Goal: Information Seeking & Learning: Find contact information

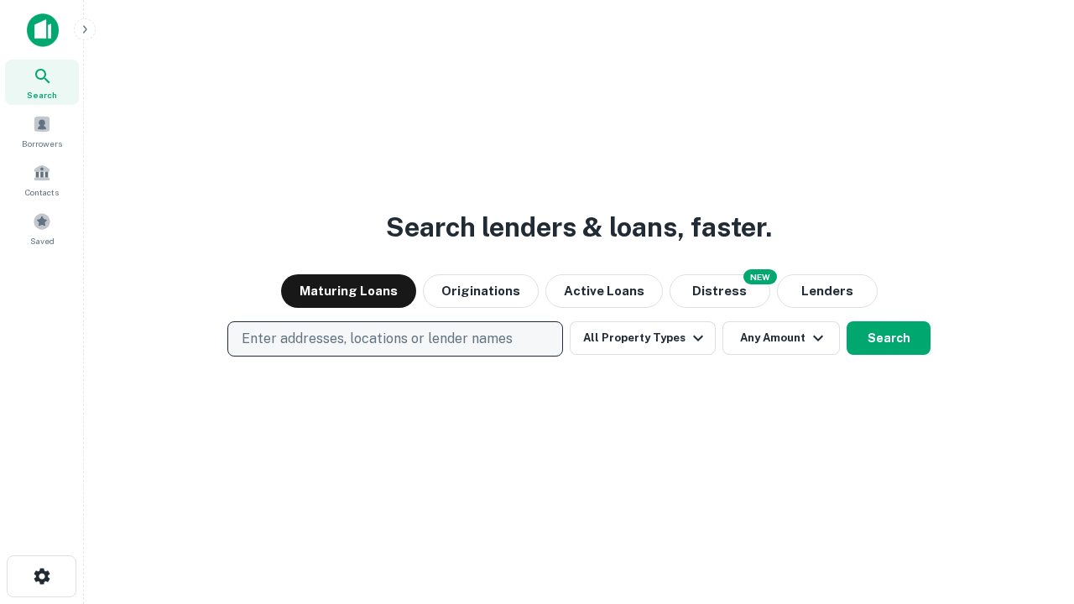
click at [394, 339] on p "Enter addresses, locations or lender names" at bounding box center [377, 339] width 271 height 20
type input "**********"
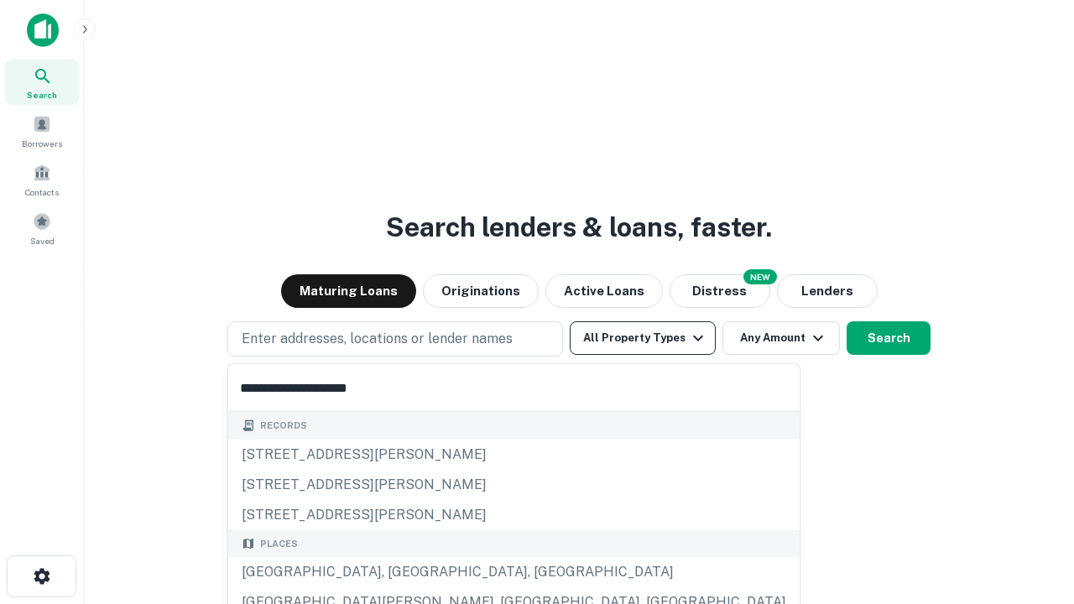
click at [401, 572] on div "[GEOGRAPHIC_DATA], [GEOGRAPHIC_DATA], [GEOGRAPHIC_DATA]" at bounding box center [514, 572] width 572 height 30
click at [643, 338] on button "All Property Types" at bounding box center [643, 338] width 146 height 34
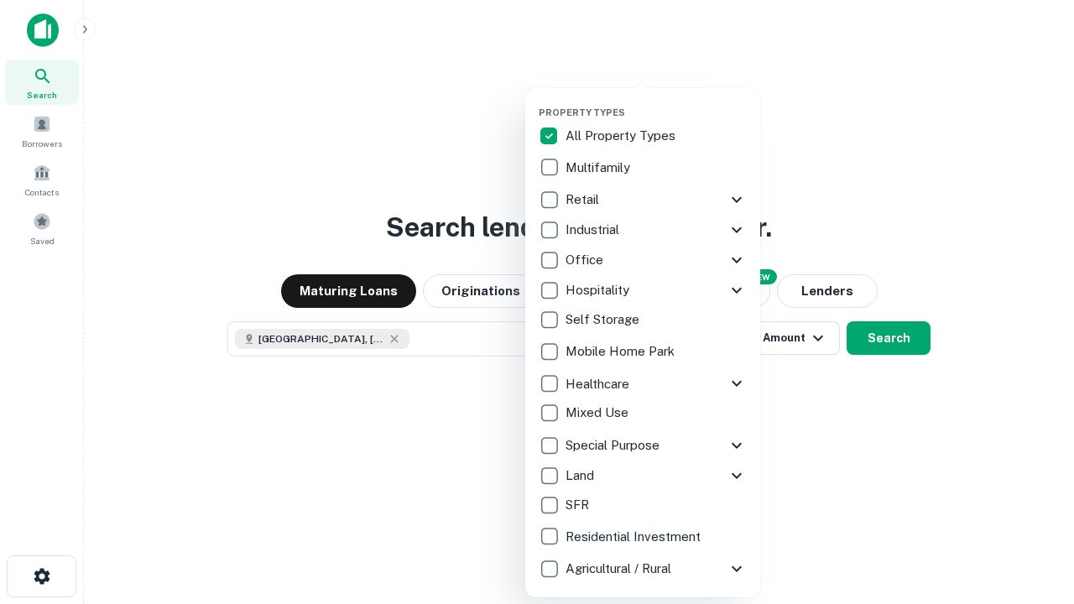
click at [656, 102] on button "button" at bounding box center [656, 102] width 235 height 1
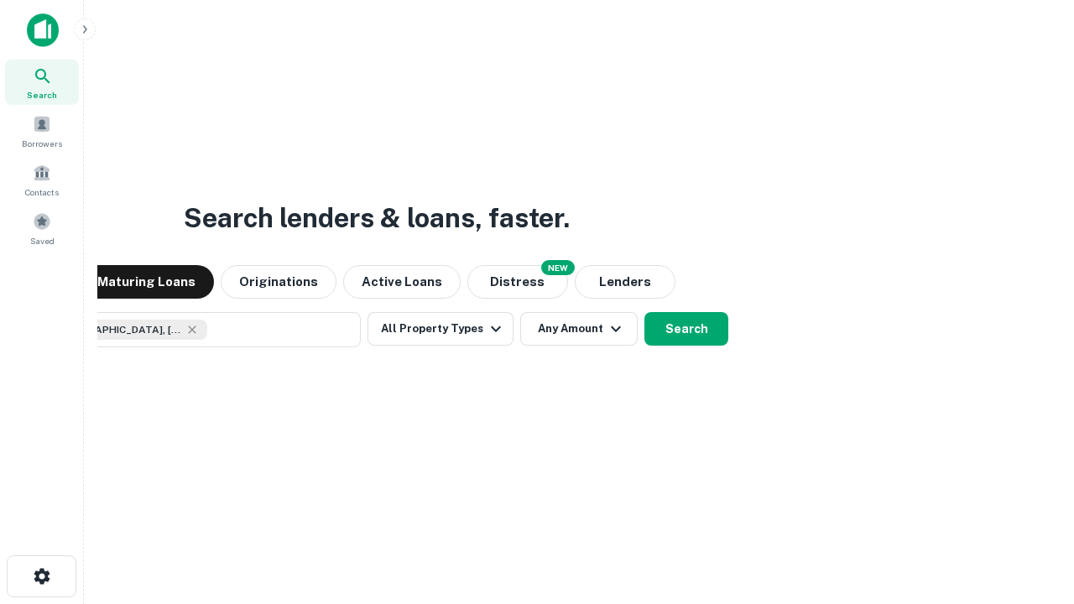
scroll to position [27, 0]
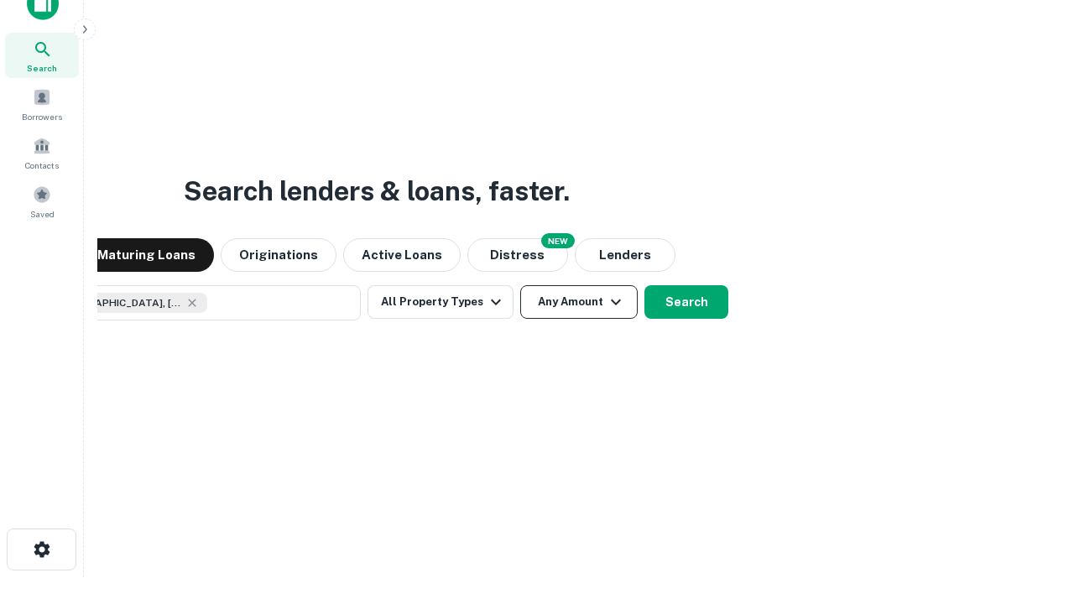
click at [520, 285] on button "Any Amount" at bounding box center [578, 302] width 117 height 34
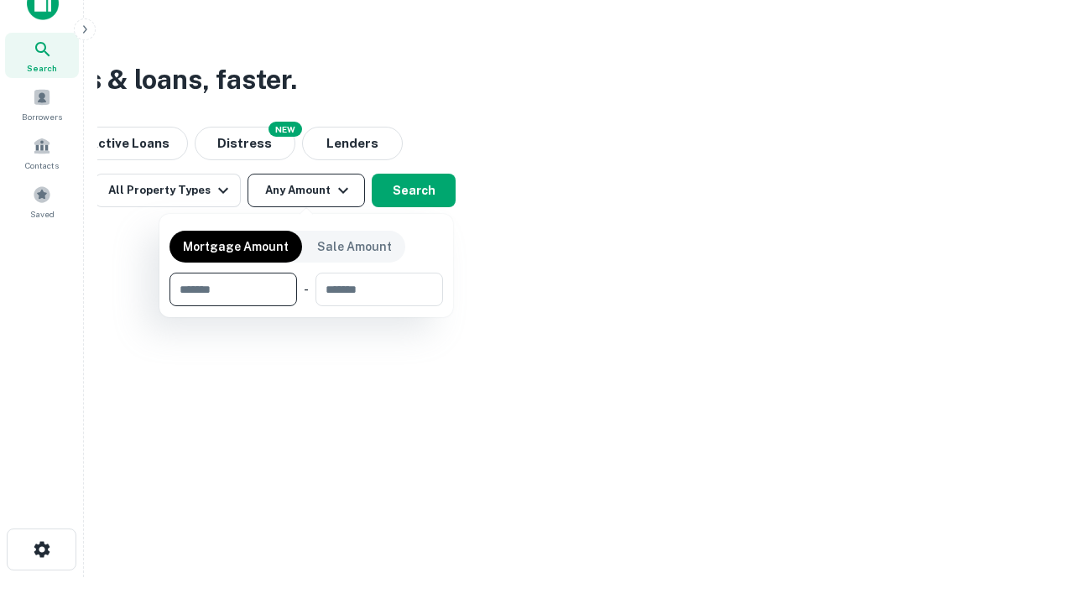
type input "*******"
click at [306, 306] on button "button" at bounding box center [307, 306] width 274 height 1
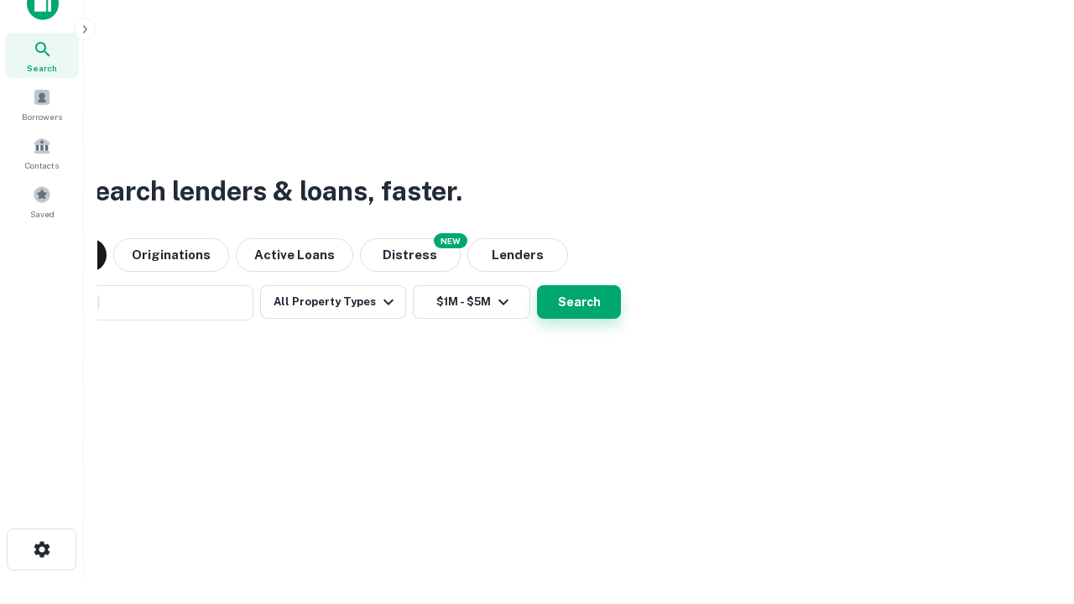
click at [537, 285] on button "Search" at bounding box center [579, 302] width 84 height 34
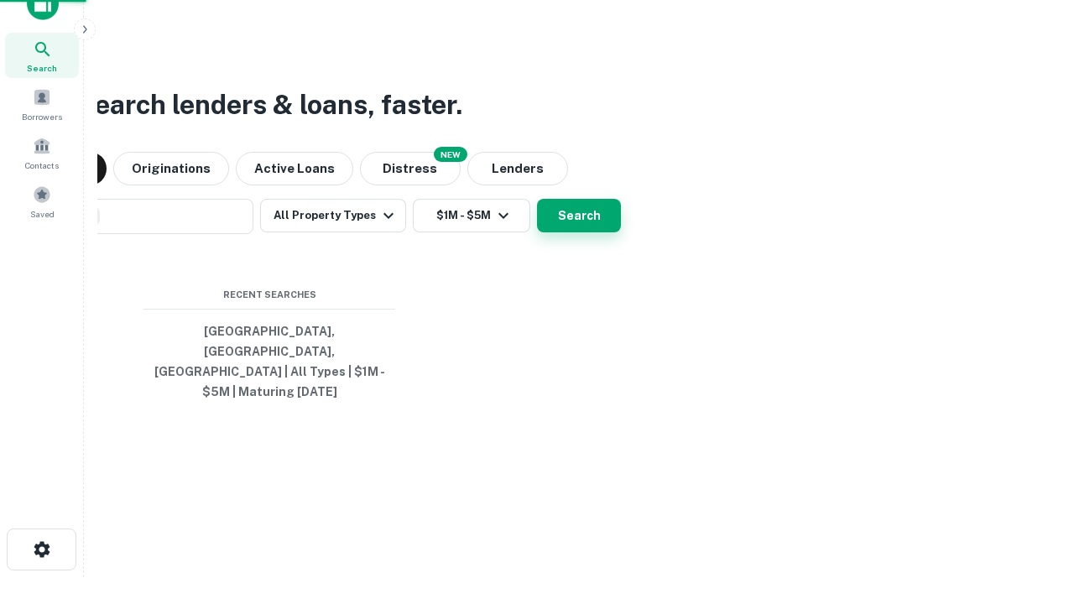
scroll to position [55, 475]
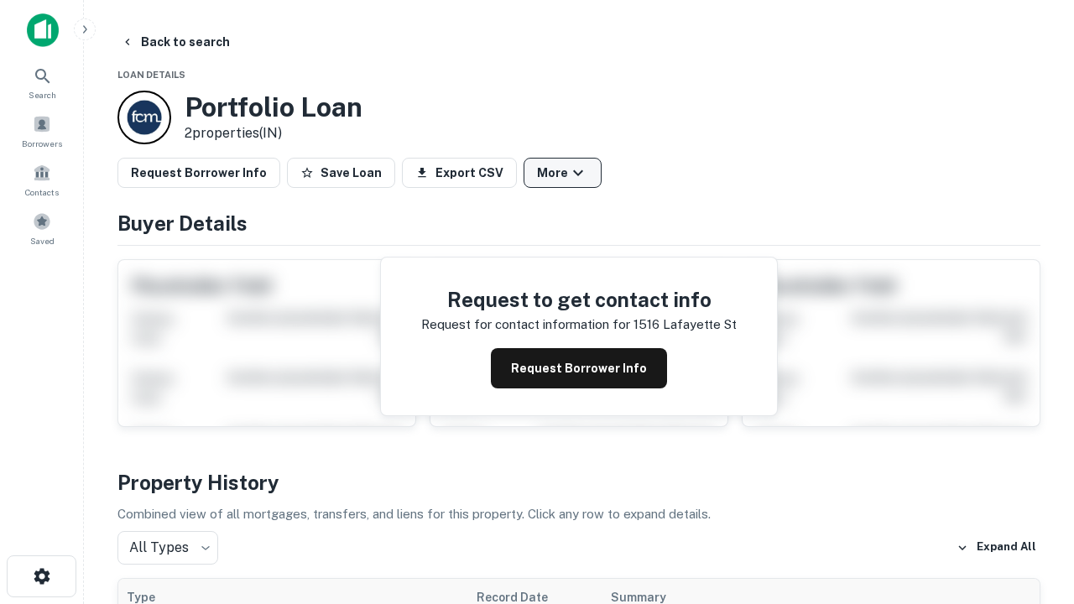
click at [562, 173] on button "More" at bounding box center [563, 173] width 78 height 30
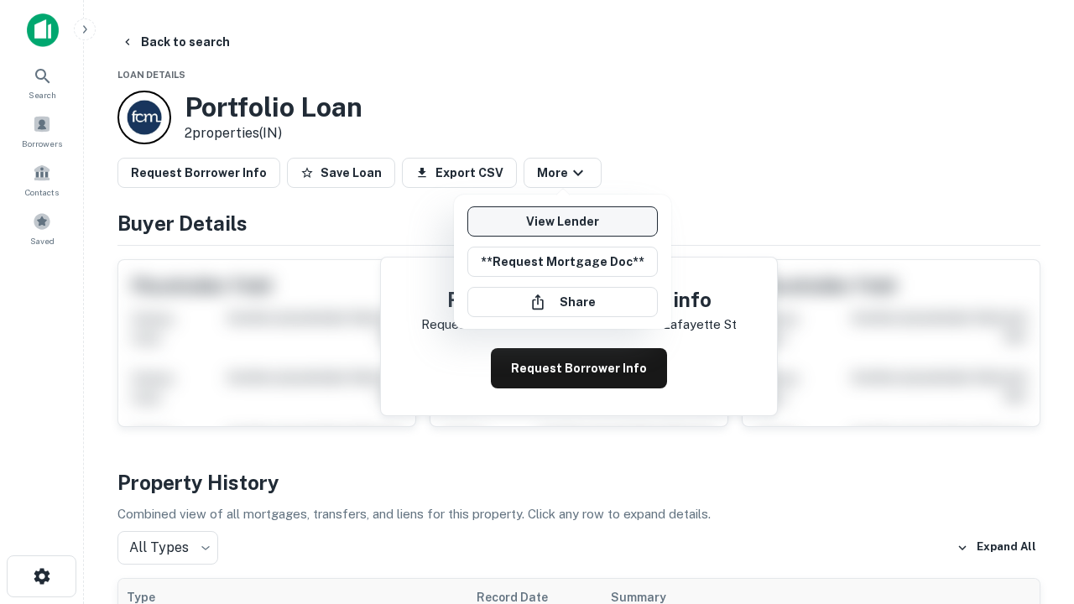
click at [562, 222] on link "View Lender" at bounding box center [562, 221] width 191 height 30
